Goal: Task Accomplishment & Management: Complete application form

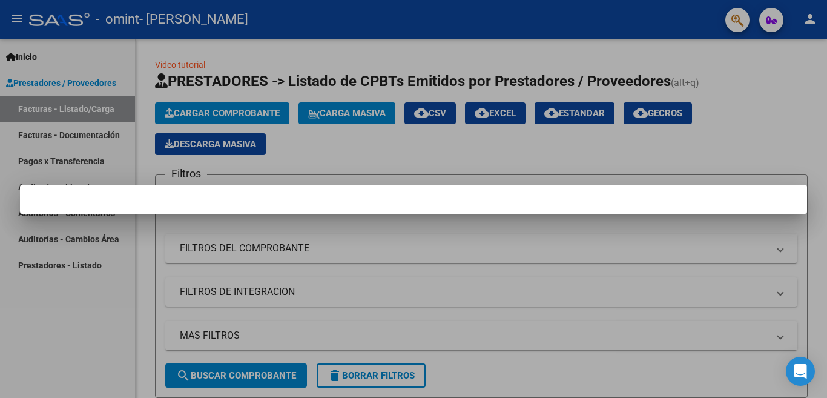
click at [306, 146] on div at bounding box center [413, 199] width 827 height 398
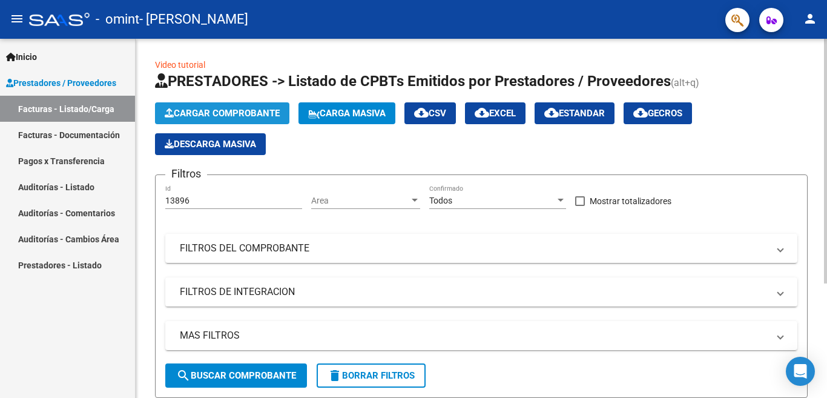
click at [206, 108] on span "Cargar Comprobante" at bounding box center [222, 113] width 115 height 11
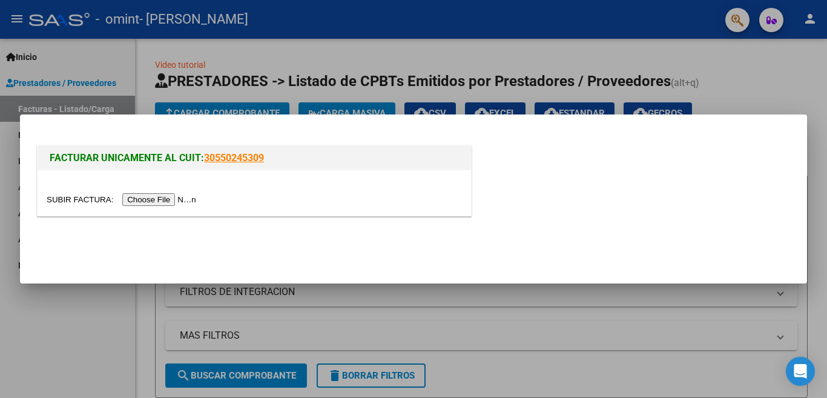
click at [167, 196] on input "file" at bounding box center [123, 199] width 153 height 13
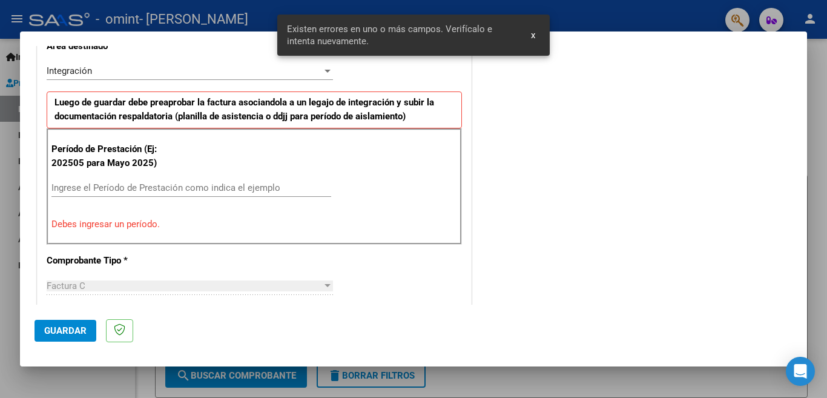
scroll to position [292, 0]
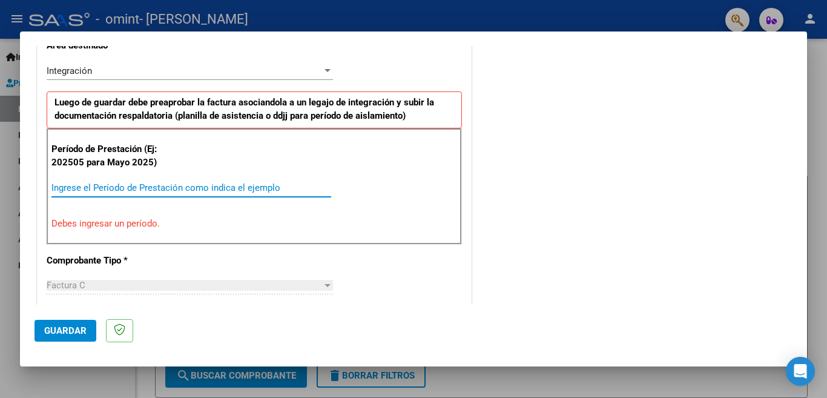
click at [176, 184] on input "Ingrese el Período de Prestación como indica el ejemplo" at bounding box center [191, 187] width 280 height 11
type input "0"
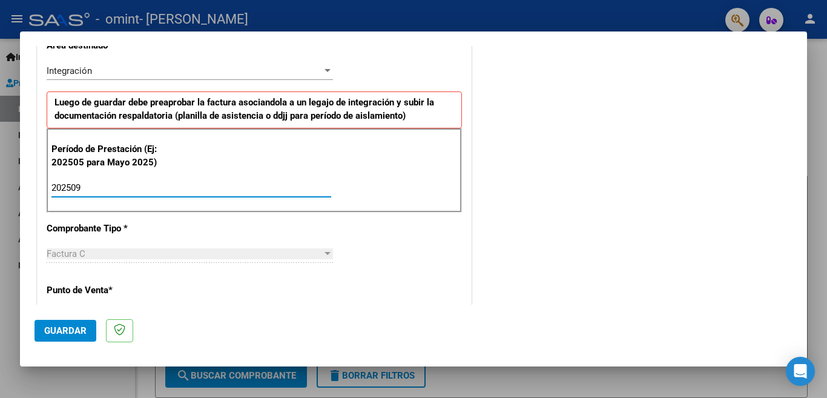
type input "202509"
click at [85, 326] on span "Guardar" at bounding box center [65, 330] width 42 height 11
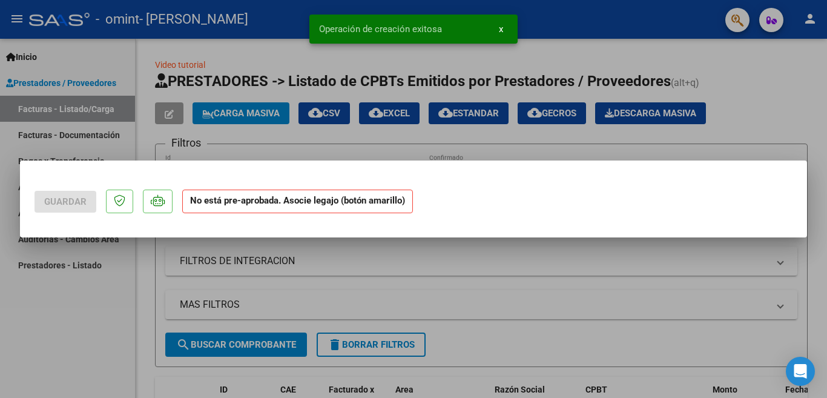
scroll to position [0, 0]
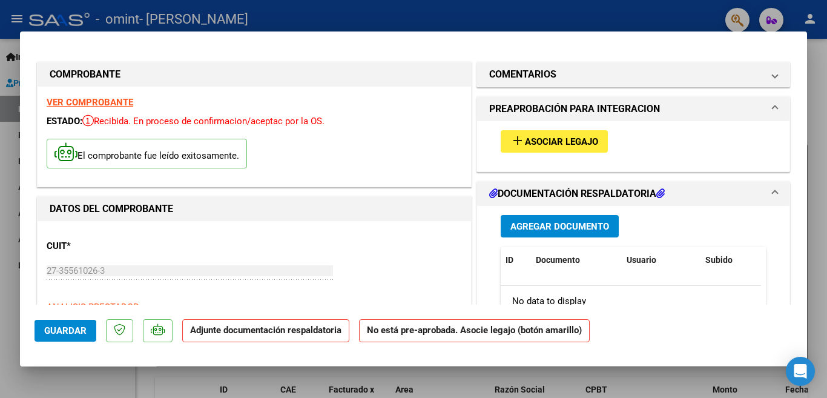
click at [568, 142] on span "Asociar Legajo" at bounding box center [561, 141] width 73 height 11
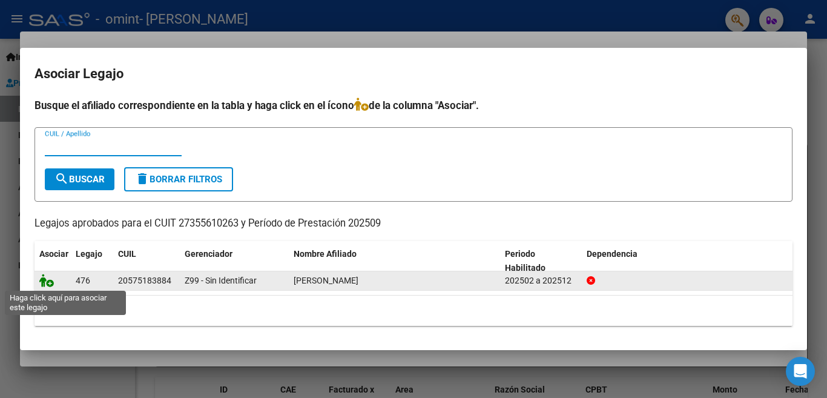
click at [47, 276] on icon at bounding box center [46, 280] width 15 height 13
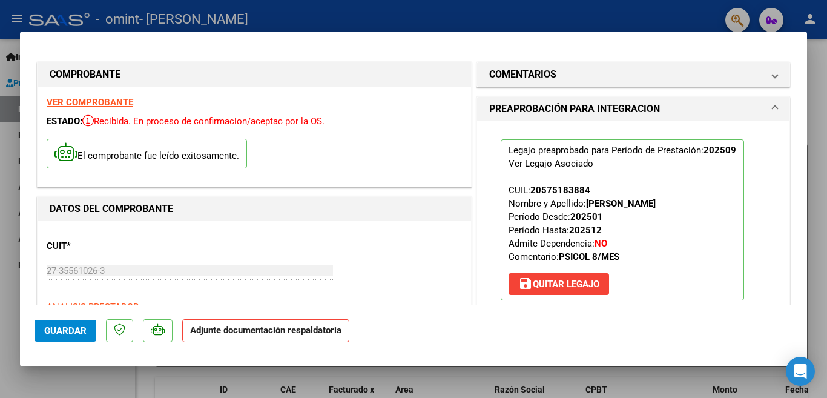
scroll to position [182, 0]
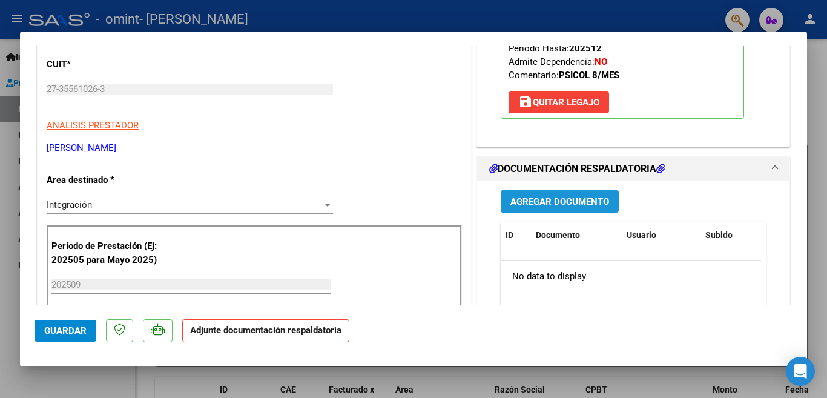
click at [541, 203] on span "Agregar Documento" at bounding box center [559, 201] width 99 height 11
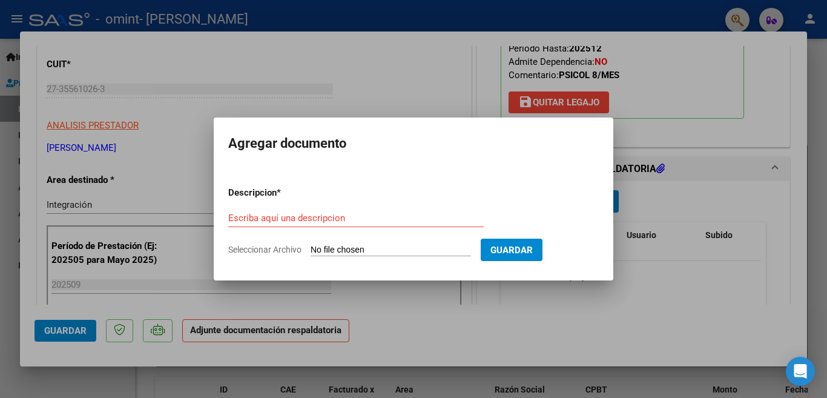
click at [356, 248] on input "Seleccionar Archivo" at bounding box center [391, 251] width 160 height 12
type input "C:\fakepath\planilla [DATE].pdf"
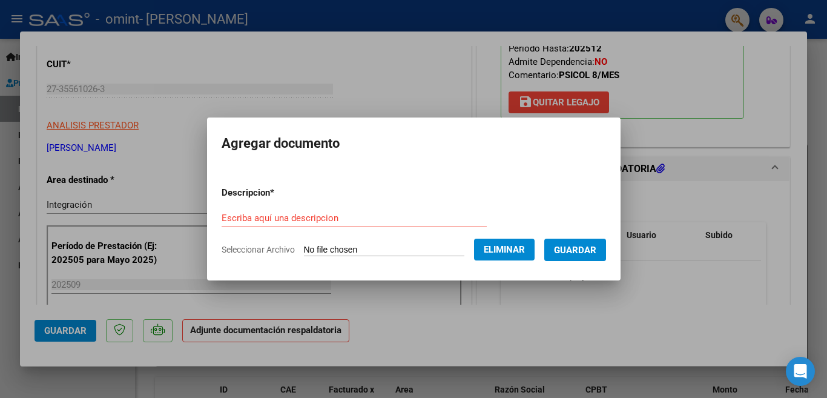
click at [390, 220] on input "Escriba aquí una descripcion" at bounding box center [354, 217] width 265 height 11
type input "s"
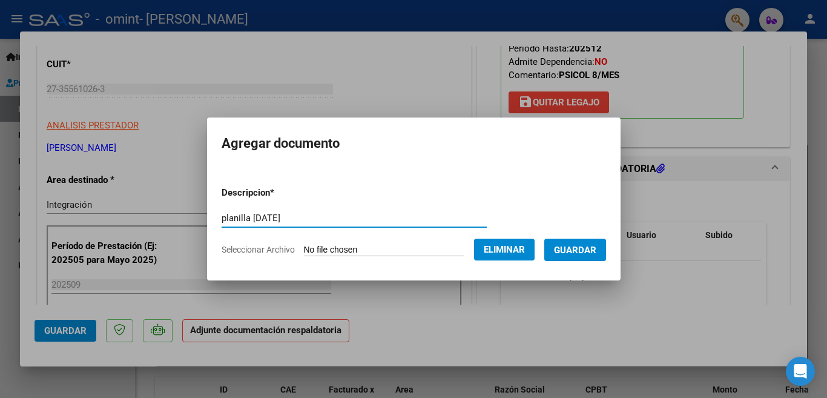
type input "planilla [DATE]"
click at [589, 252] on span "Guardar" at bounding box center [575, 250] width 42 height 11
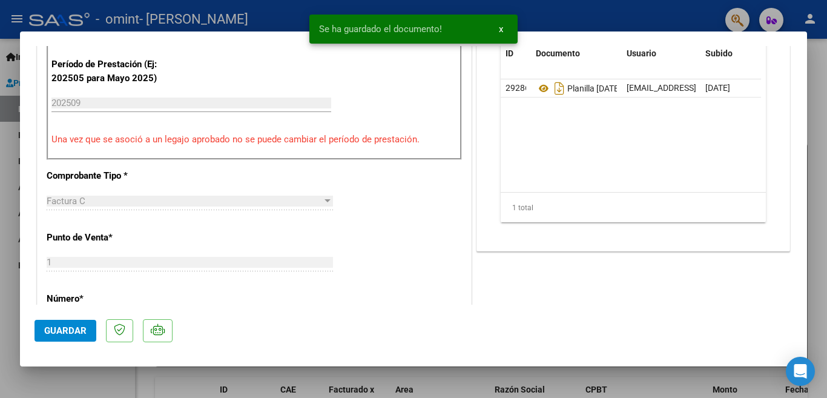
scroll to position [666, 0]
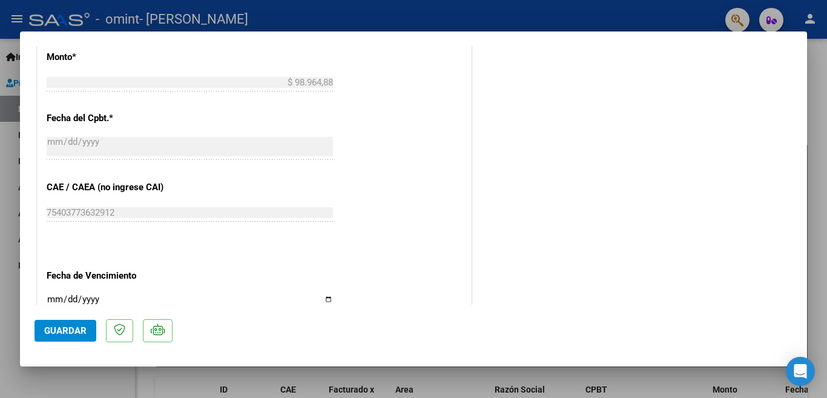
click at [71, 327] on span "Guardar" at bounding box center [65, 330] width 42 height 11
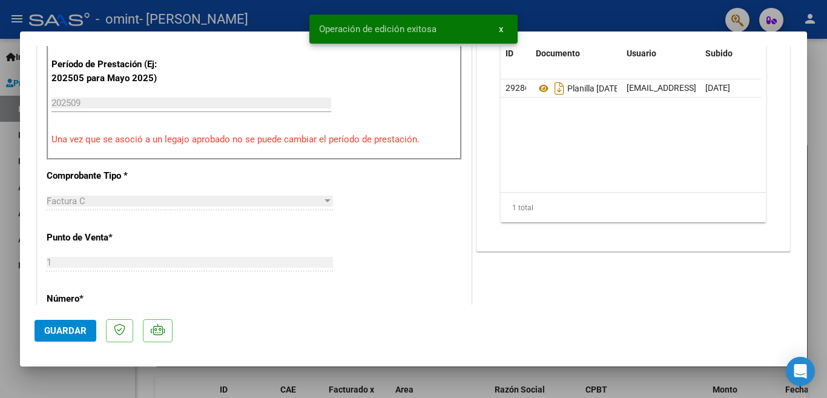
scroll to position [605, 0]
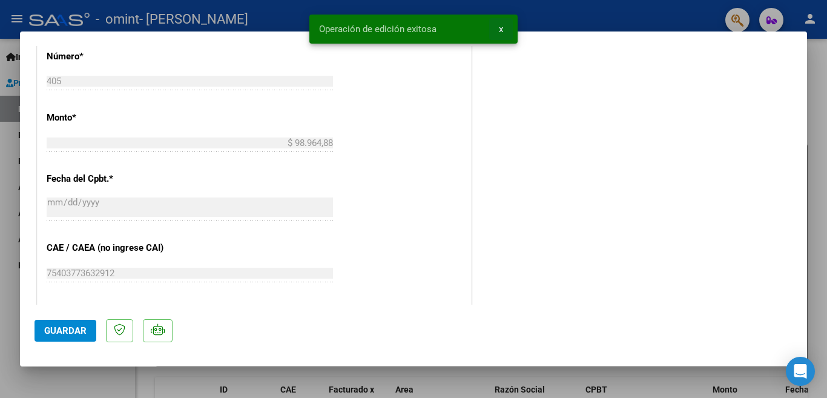
click at [503, 33] on button "x" at bounding box center [501, 29] width 24 height 22
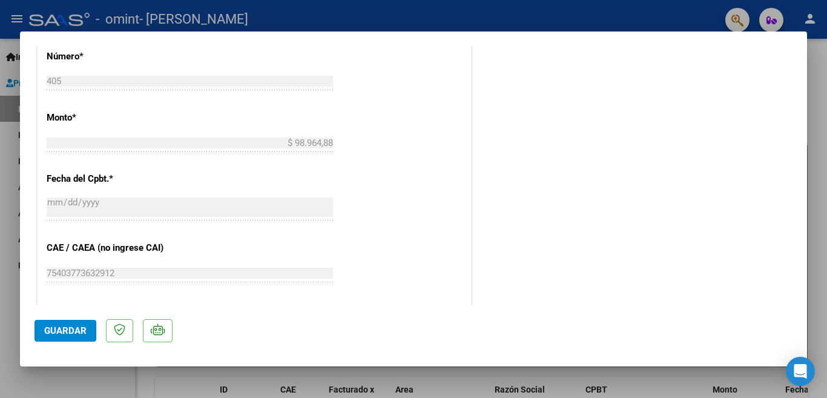
click at [4, 174] on div at bounding box center [413, 199] width 827 height 398
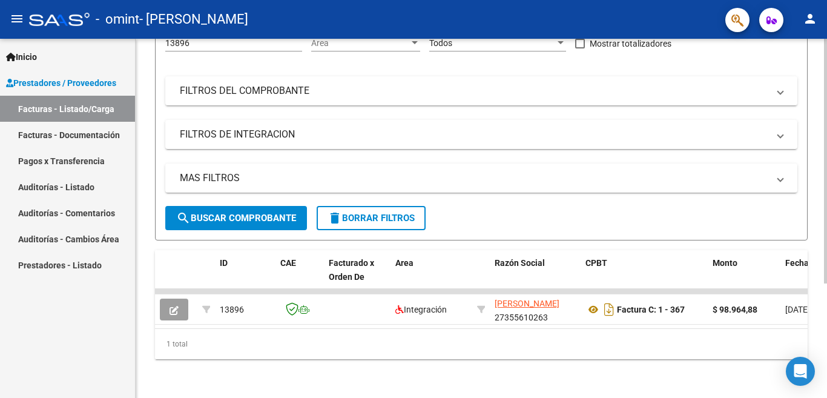
scroll to position [168, 0]
click at [273, 212] on span "search Buscar Comprobante" at bounding box center [236, 217] width 120 height 11
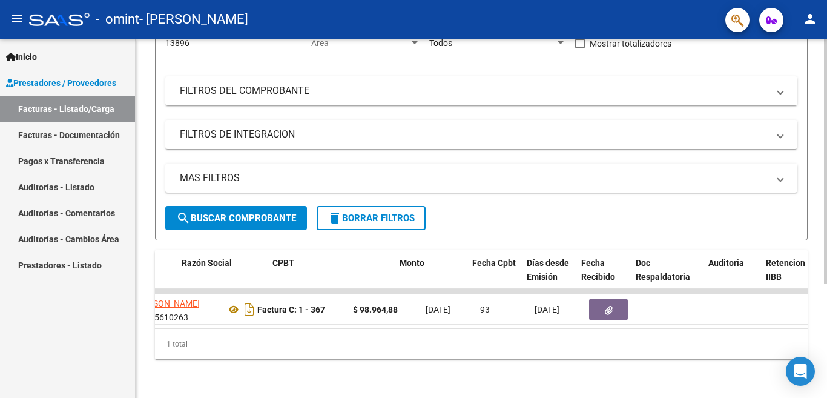
scroll to position [0, 0]
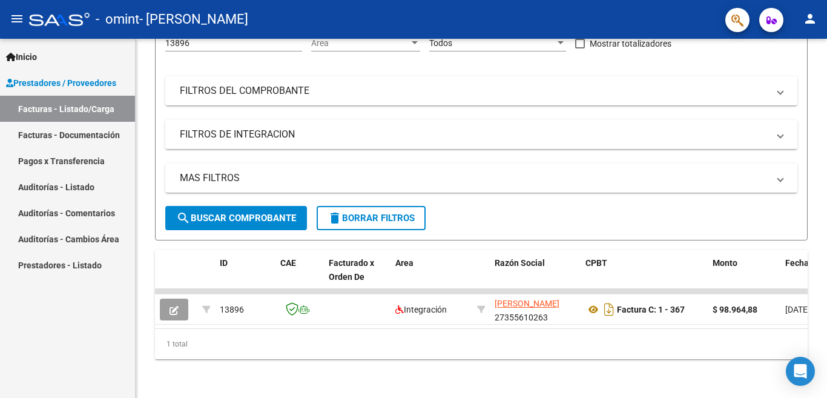
click at [89, 83] on span "Prestadores / Proveedores" at bounding box center [61, 82] width 110 height 13
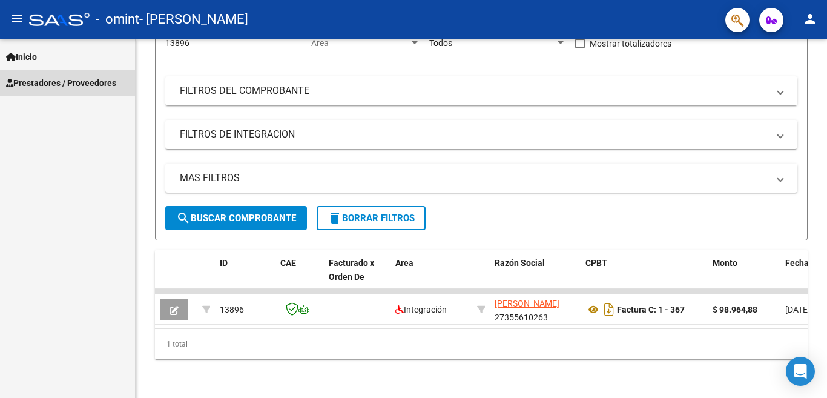
click at [89, 83] on span "Prestadores / Proveedores" at bounding box center [61, 82] width 110 height 13
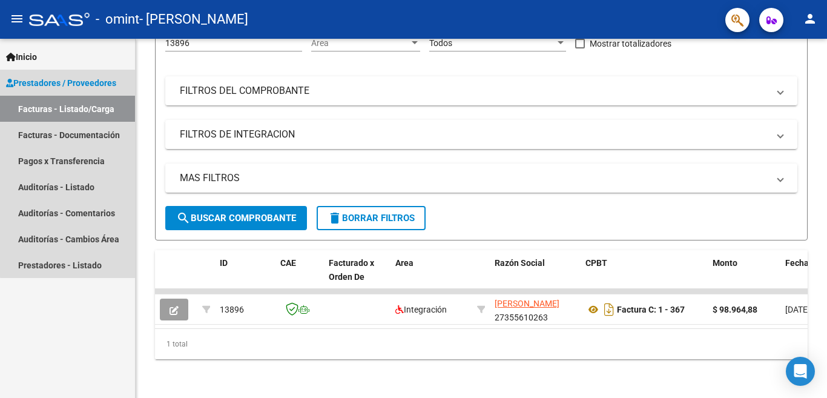
click at [89, 109] on link "Facturas - Listado/Carga" at bounding box center [67, 109] width 135 height 26
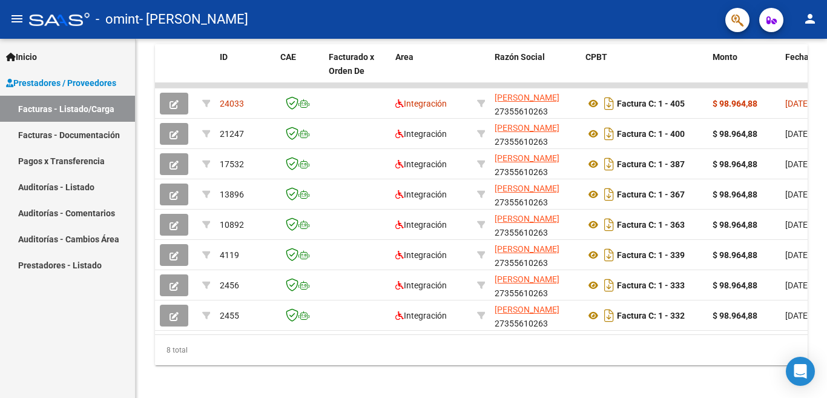
click at [807, 18] on mat-icon "person" at bounding box center [810, 19] width 15 height 15
click at [787, 75] on button "exit_to_app Salir" at bounding box center [785, 79] width 74 height 29
